Goal: Task Accomplishment & Management: Complete application form

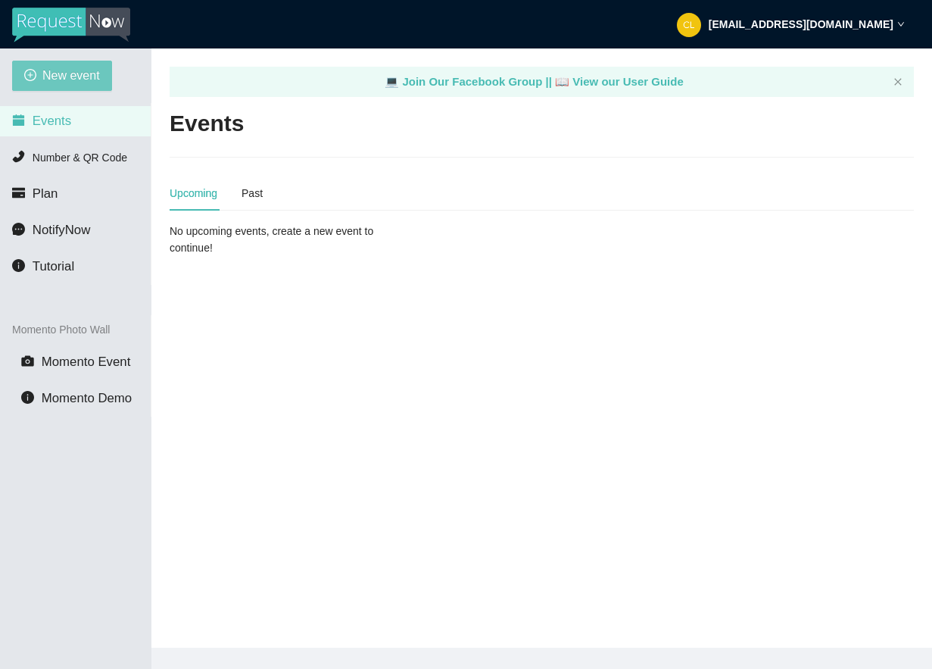
click at [111, 77] on button "New event" at bounding box center [62, 76] width 100 height 30
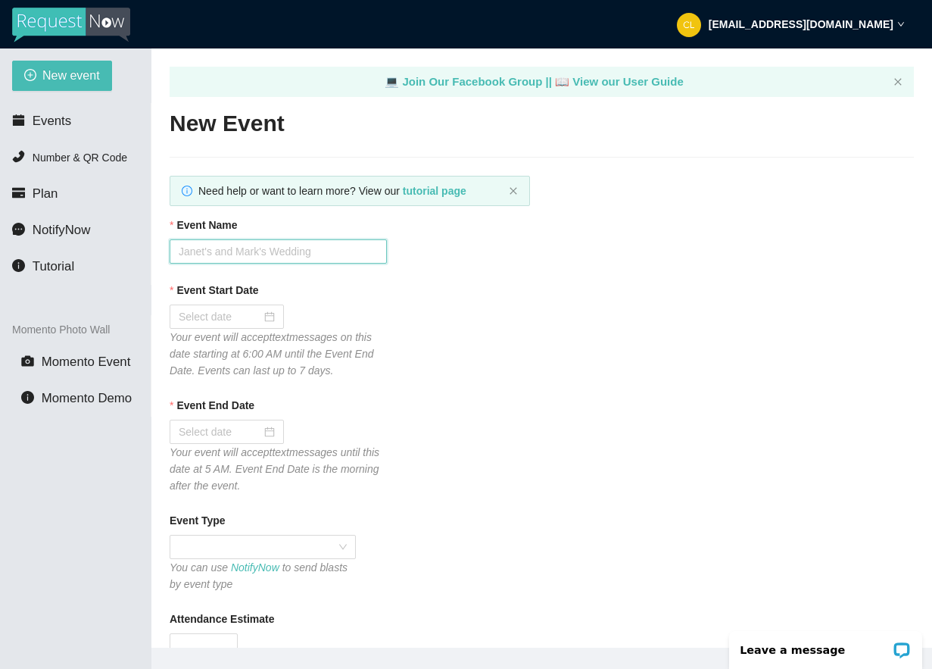
click at [247, 248] on input "Event Name" at bounding box center [278, 251] width 217 height 24
type input "Club Cafe Fridays"
click at [263, 320] on div at bounding box center [227, 316] width 96 height 17
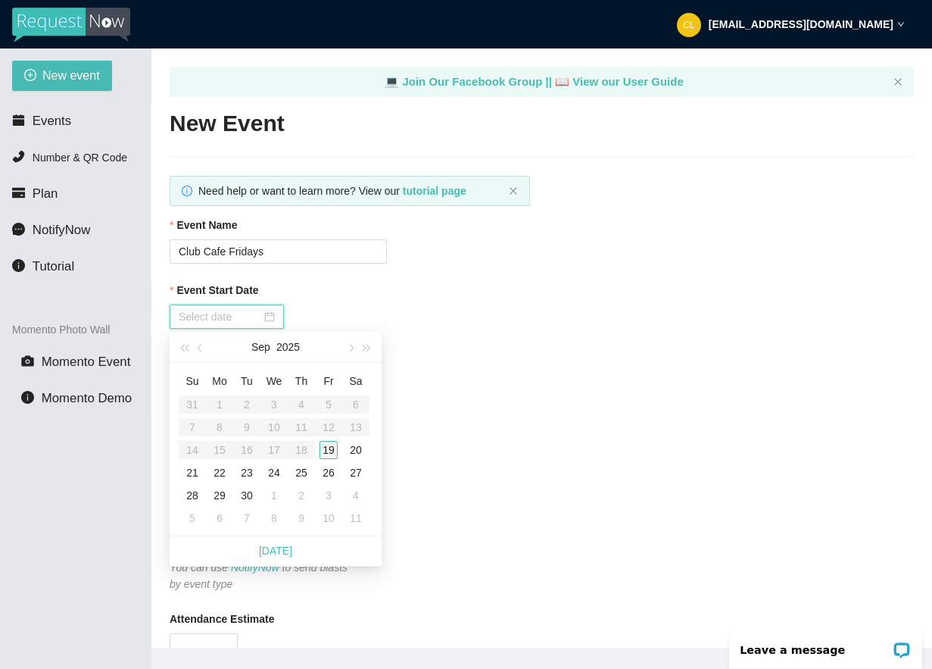
type input "[DATE]"
click at [325, 449] on div "19" at bounding box center [329, 450] width 18 height 18
type input "09/20/2025"
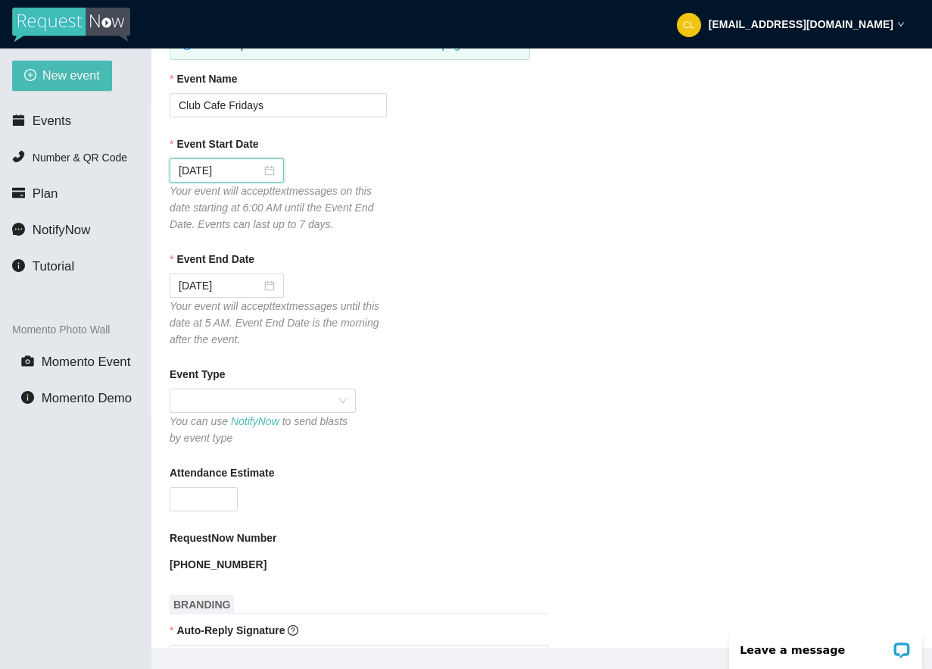
scroll to position [141, 0]
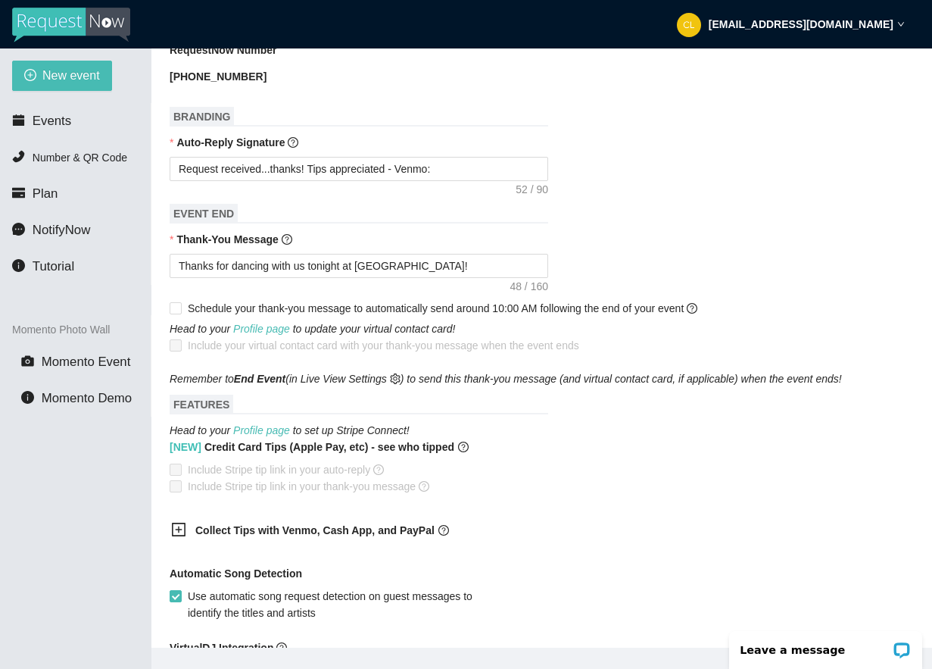
click at [241, 522] on span "Collect Tips with Venmo, Cash App, and PayPal" at bounding box center [360, 530] width 330 height 17
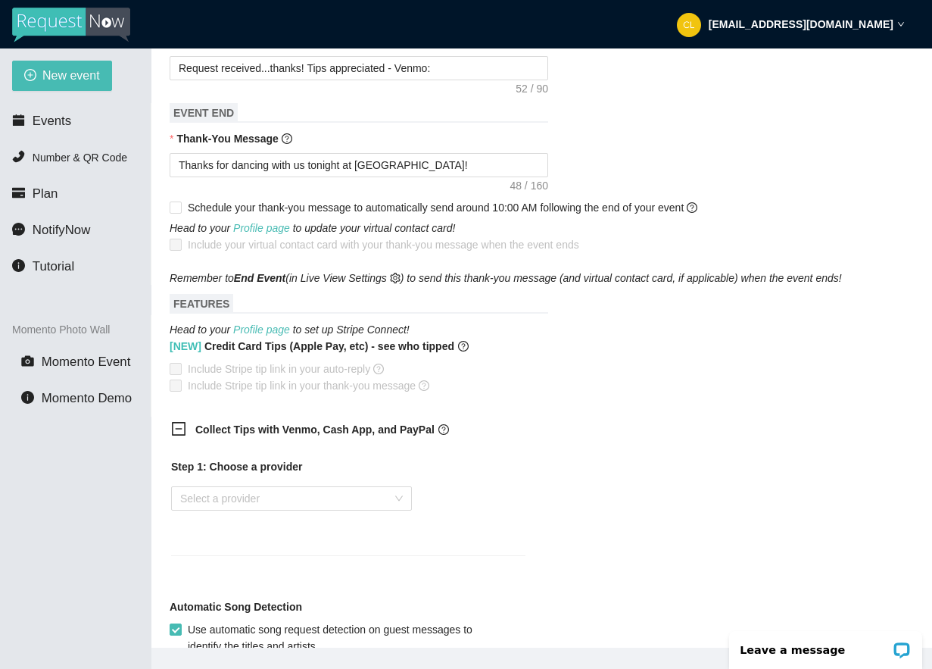
scroll to position [735, 0]
click at [249, 506] on input "search" at bounding box center [286, 497] width 212 height 23
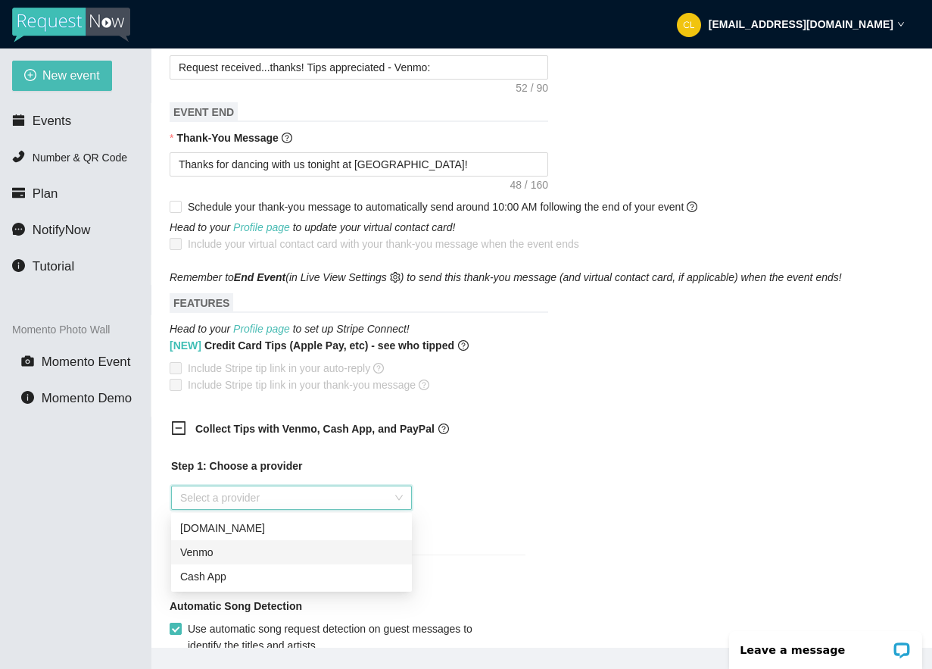
click at [223, 557] on div "Venmo" at bounding box center [291, 552] width 223 height 17
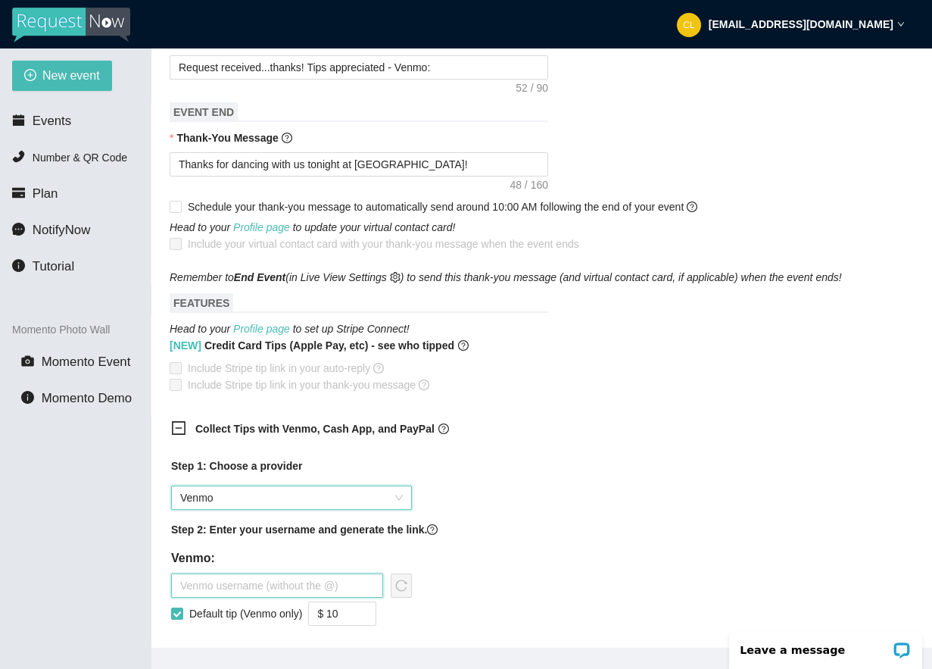
click at [225, 576] on input "text" at bounding box center [277, 585] width 212 height 24
type input "steviepsyclone"
click at [406, 582] on icon "reload" at bounding box center [401, 585] width 11 height 11
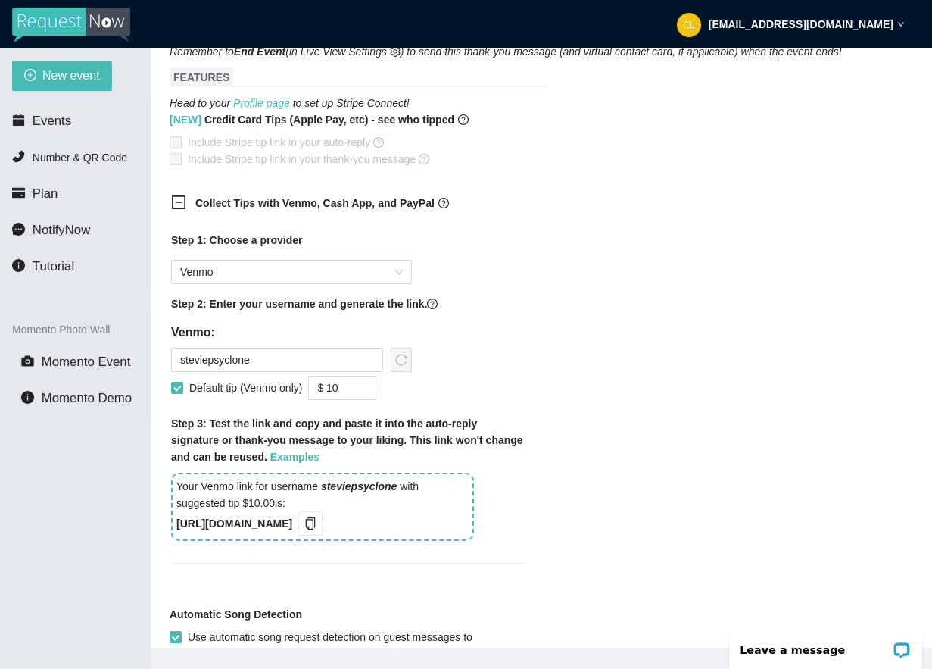
scroll to position [966, 0]
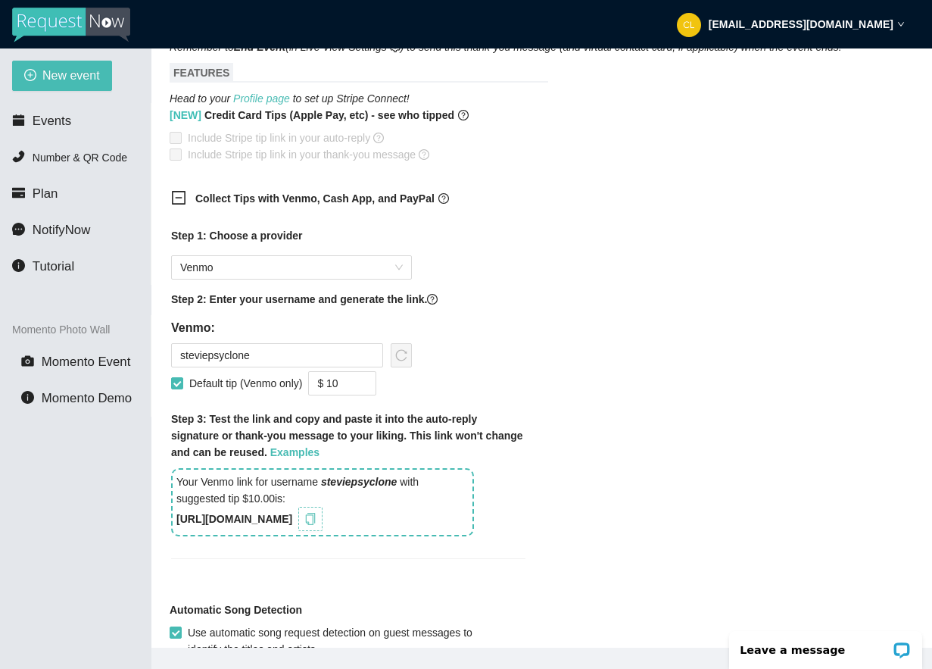
click at [316, 521] on icon "copy" at bounding box center [311, 519] width 10 height 12
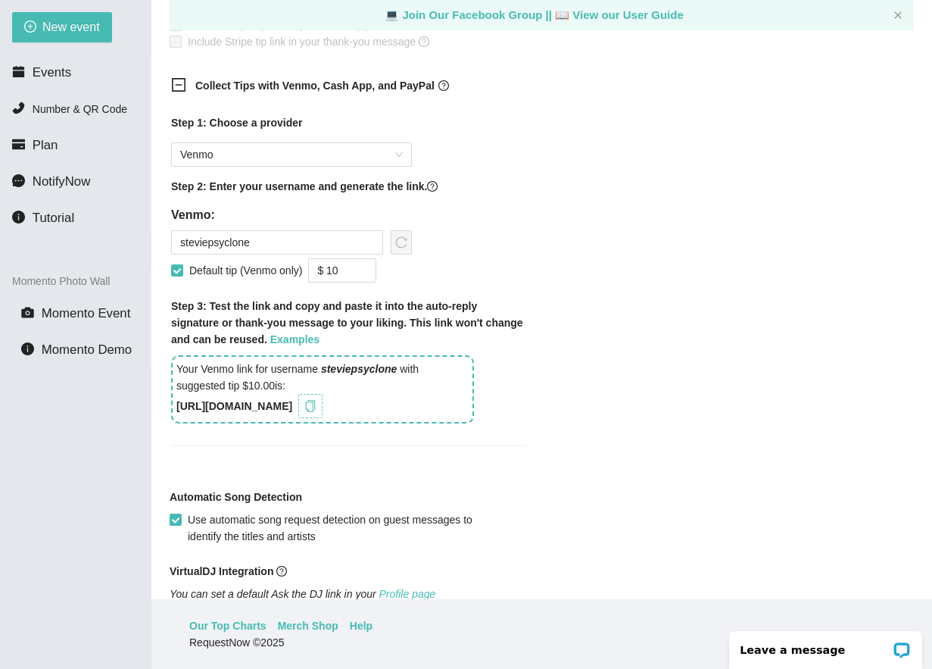
scroll to position [1283, 0]
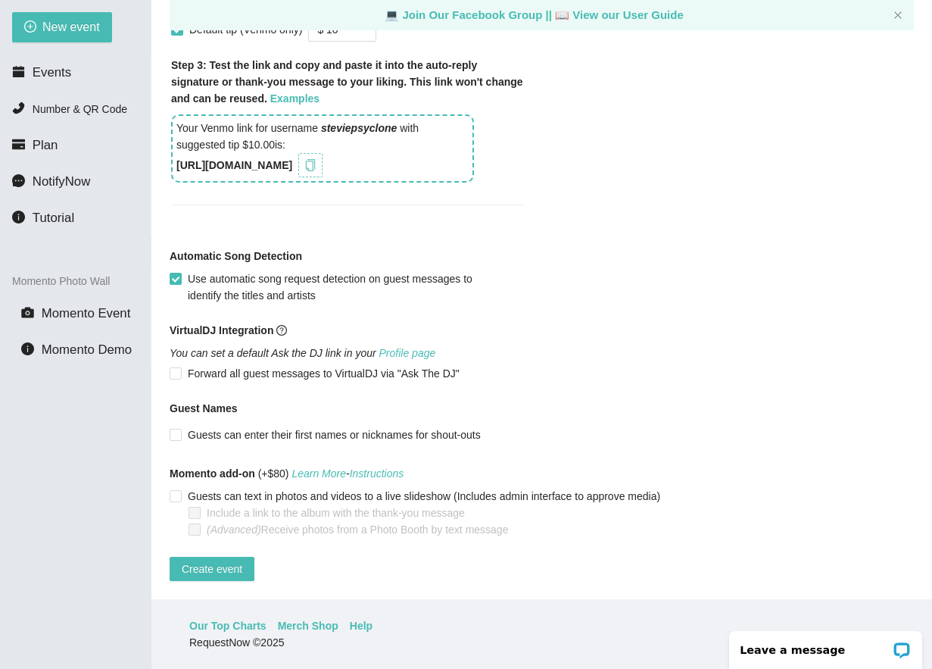
click at [317, 159] on icon "copy" at bounding box center [310, 165] width 12 height 12
click at [316, 159] on icon "copy" at bounding box center [311, 165] width 10 height 12
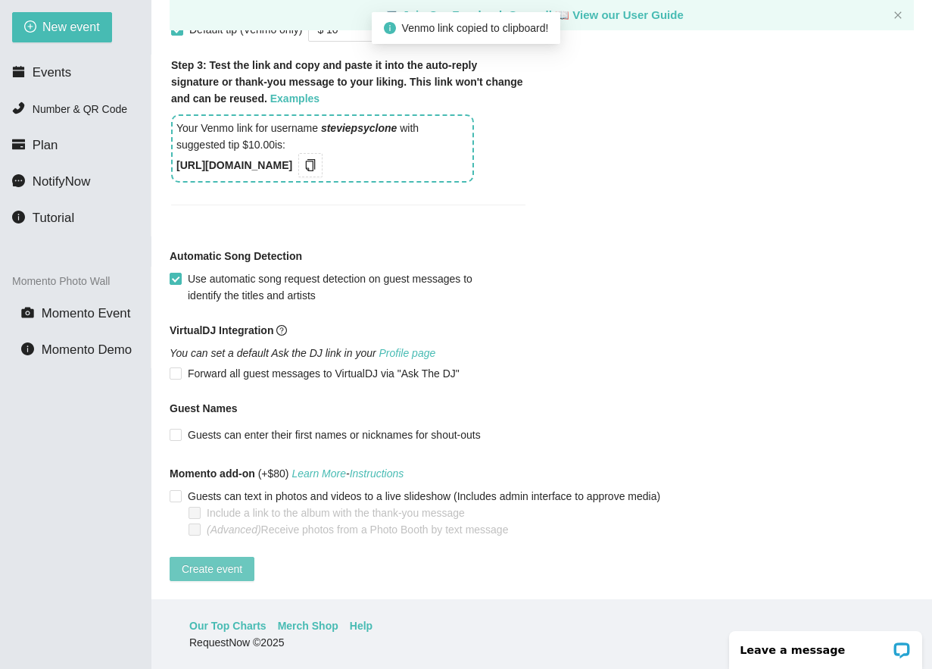
click at [242, 561] on span "Create event" at bounding box center [212, 569] width 61 height 17
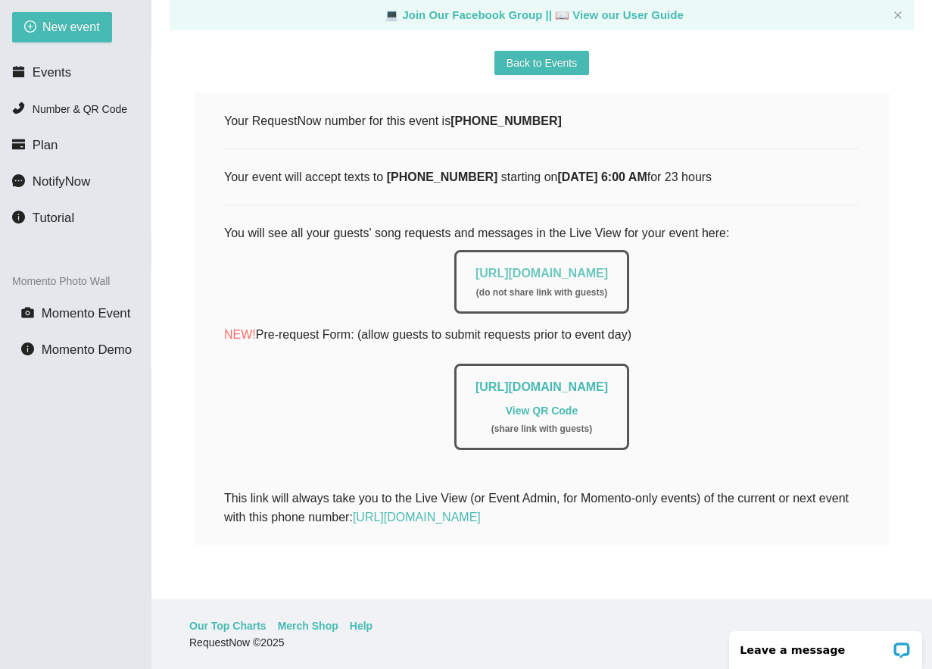
click at [503, 267] on link "https://app.requestnow.io/live/egdozkr" at bounding box center [542, 273] width 133 height 13
